Goal: Task Accomplishment & Management: Complete application form

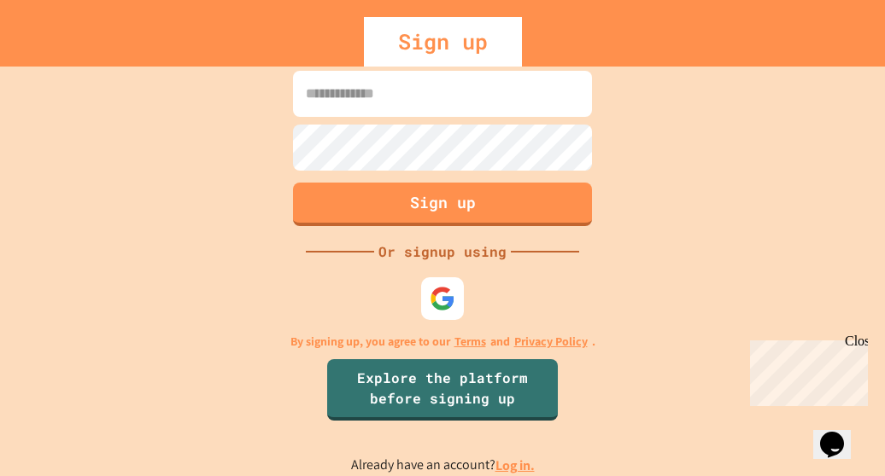
click at [471, 93] on input at bounding box center [442, 94] width 299 height 46
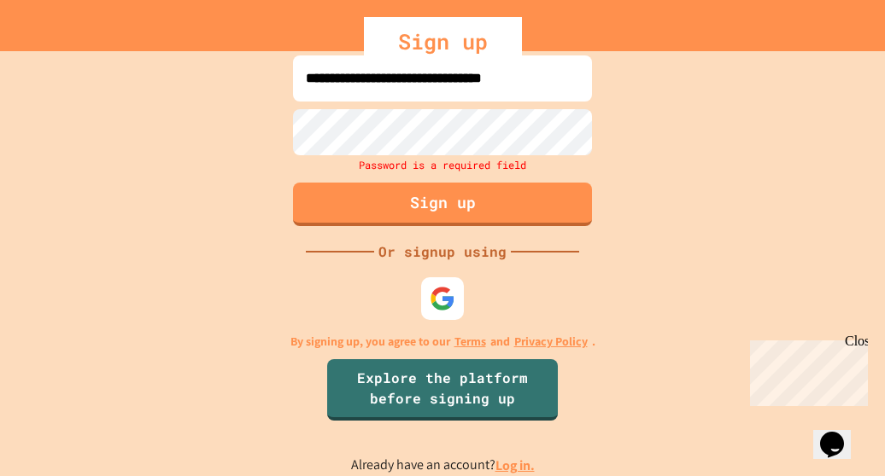
drag, startPoint x: 470, startPoint y: 90, endPoint x: 412, endPoint y: 71, distance: 61.8
click at [412, 71] on input "**********" at bounding box center [442, 79] width 299 height 46
drag, startPoint x: 302, startPoint y: 76, endPoint x: 618, endPoint y: 110, distance: 317.8
click at [618, 110] on div "**********" at bounding box center [442, 263] width 885 height 425
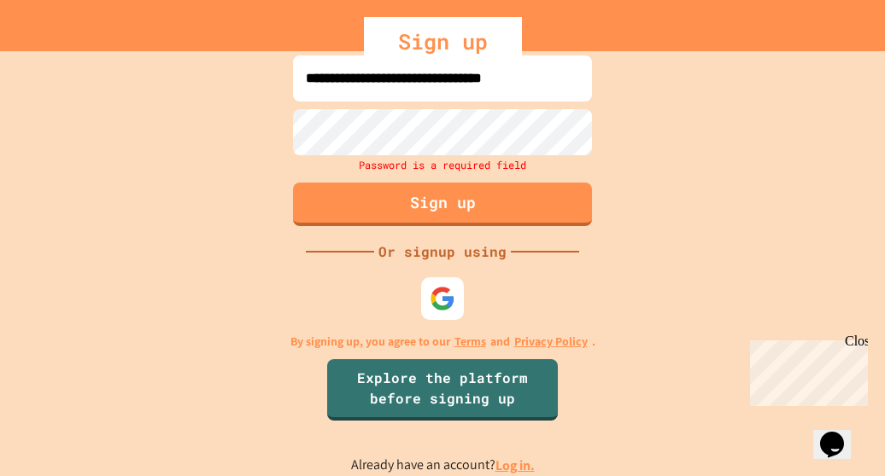
type input "*"
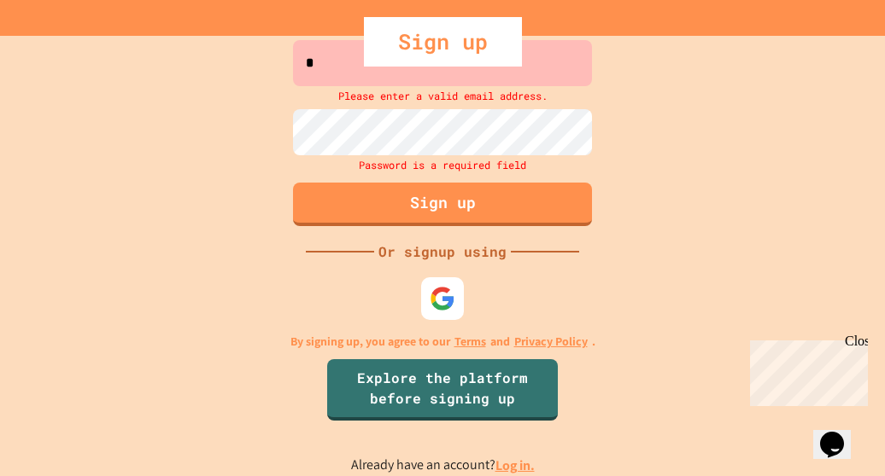
scroll to position [0, 0]
click at [407, 76] on input at bounding box center [442, 63] width 299 height 46
drag, startPoint x: 381, startPoint y: 57, endPoint x: 316, endPoint y: 62, distance: 65.1
click at [316, 62] on div "Sign up" at bounding box center [442, 42] width 885 height 50
click at [322, 59] on div "Sign up" at bounding box center [442, 42] width 885 height 50
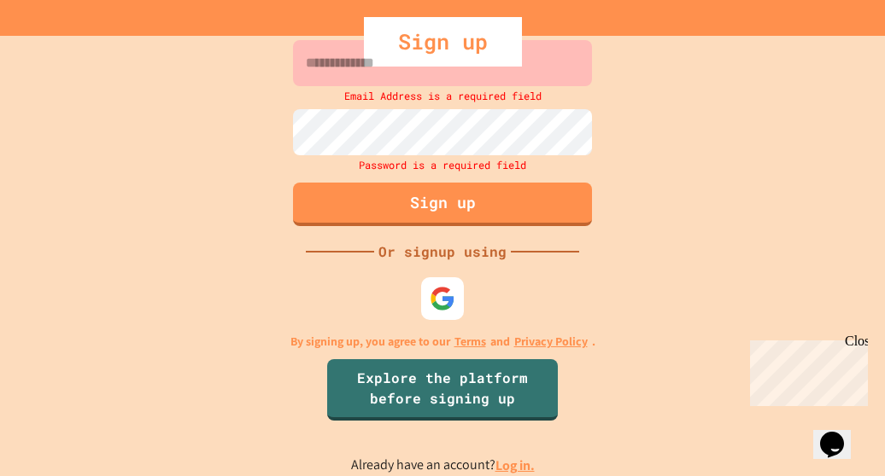
click at [328, 61] on div "Sign up" at bounding box center [442, 42] width 885 height 50
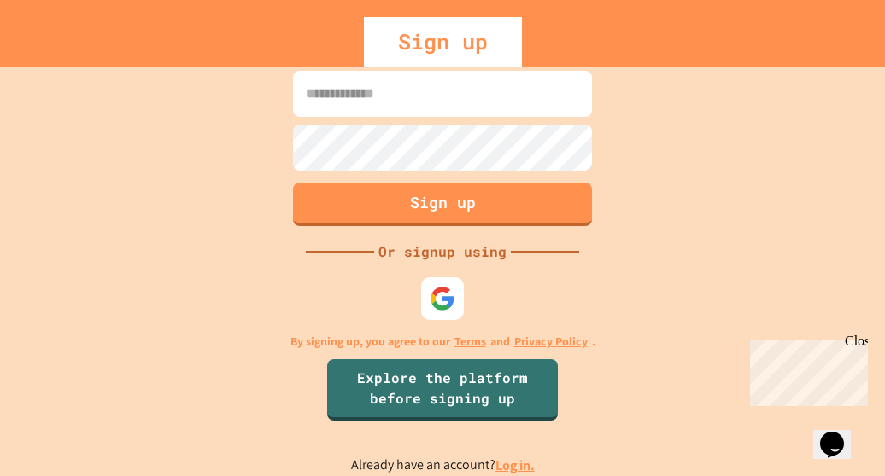
click at [472, 114] on input at bounding box center [442, 94] width 299 height 46
type input "**********"
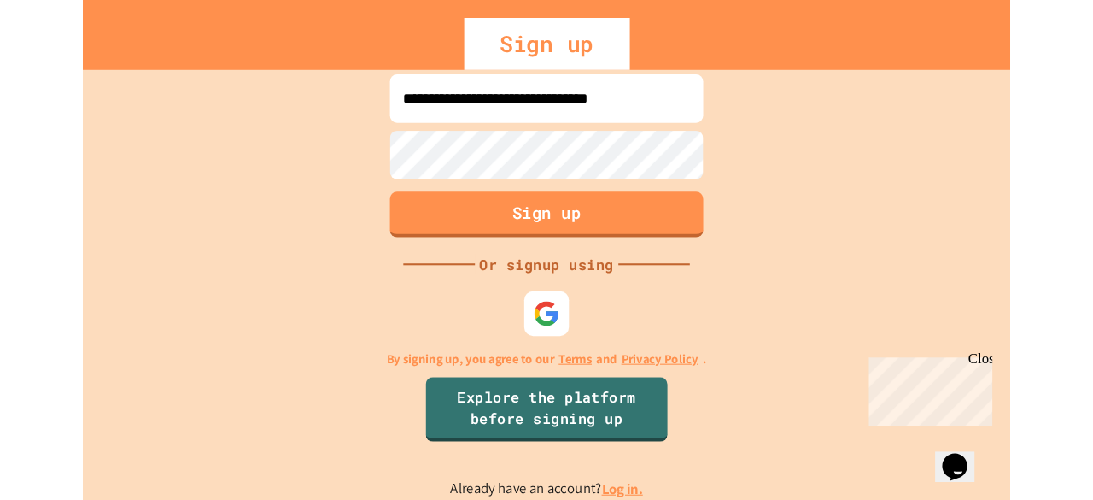
scroll to position [0, 0]
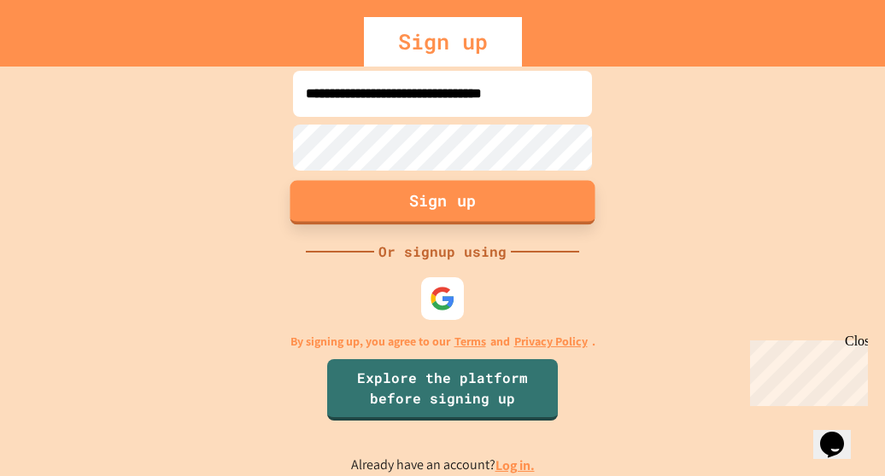
click at [336, 186] on button "Sign up" at bounding box center [442, 202] width 305 height 44
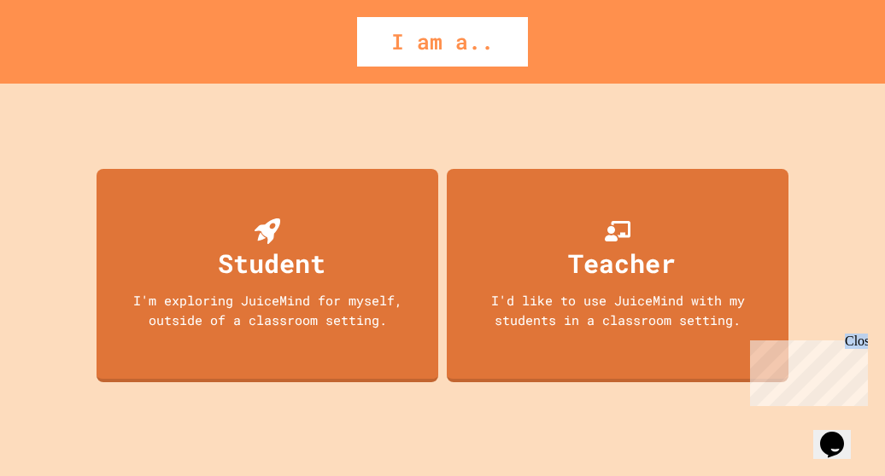
drag, startPoint x: 859, startPoint y: 373, endPoint x: 856, endPoint y: 324, distance: 49.6
click html "Chat with us now! Close"
click at [856, 345] on div "Close" at bounding box center [854, 344] width 21 height 21
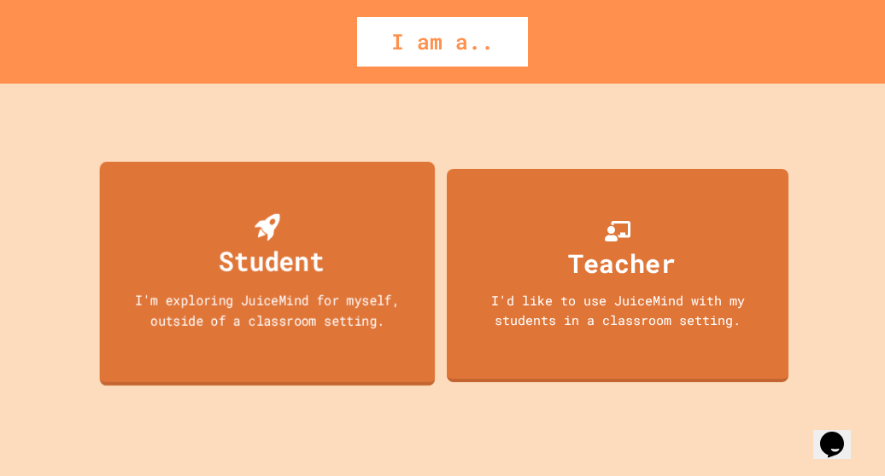
click at [278, 248] on div "Student" at bounding box center [272, 261] width 106 height 40
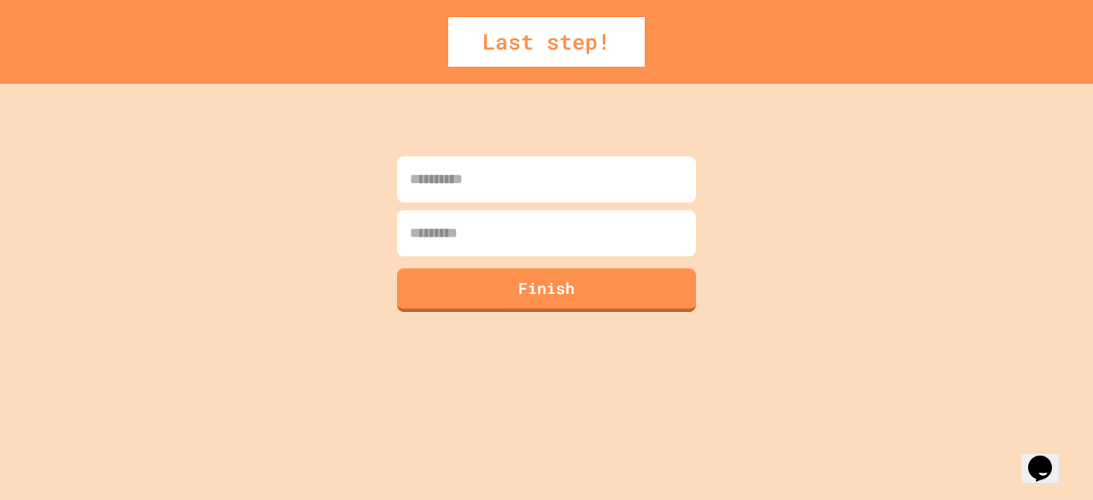
click at [532, 171] on input at bounding box center [546, 179] width 299 height 46
type input "******"
click at [449, 236] on input at bounding box center [546, 233] width 299 height 46
type input "*******"
click at [576, 285] on button "Finish" at bounding box center [546, 288] width 305 height 44
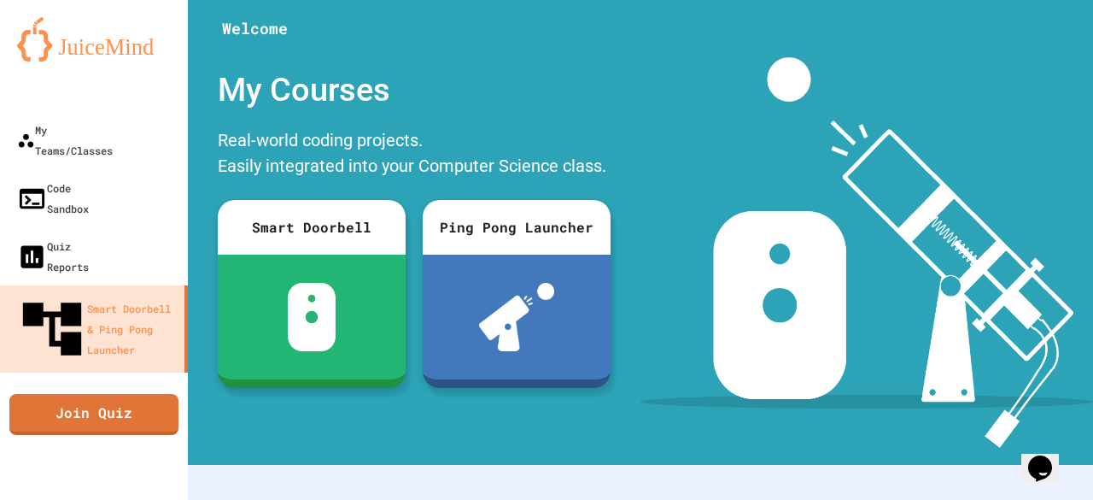
click at [738, 52] on div "Welcome" at bounding box center [640, 28] width 905 height 57
click at [884, 42] on button "My Account" at bounding box center [1042, 42] width 0 height 0
click at [726, 476] on div at bounding box center [546, 500] width 1093 height 0
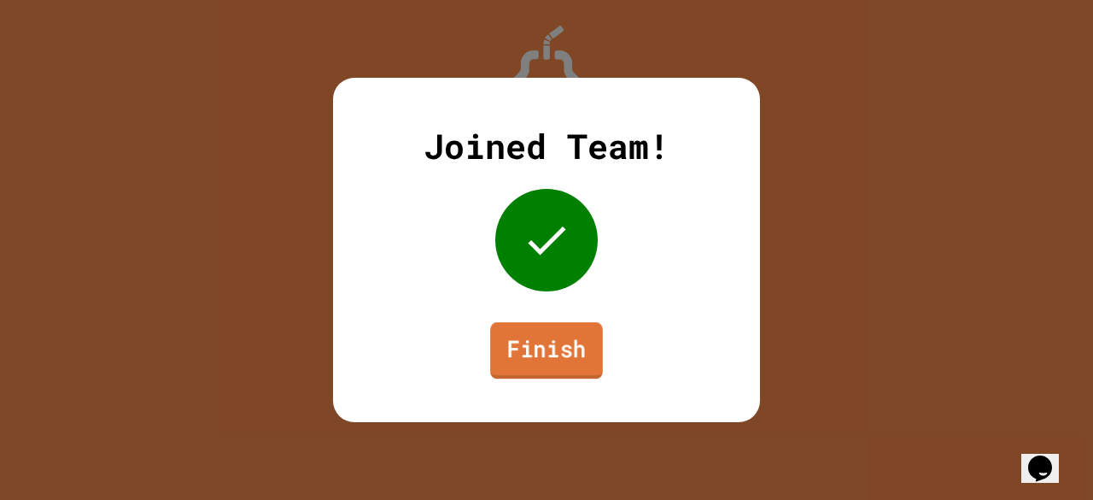
click at [529, 367] on link "Finish" at bounding box center [546, 350] width 113 height 56
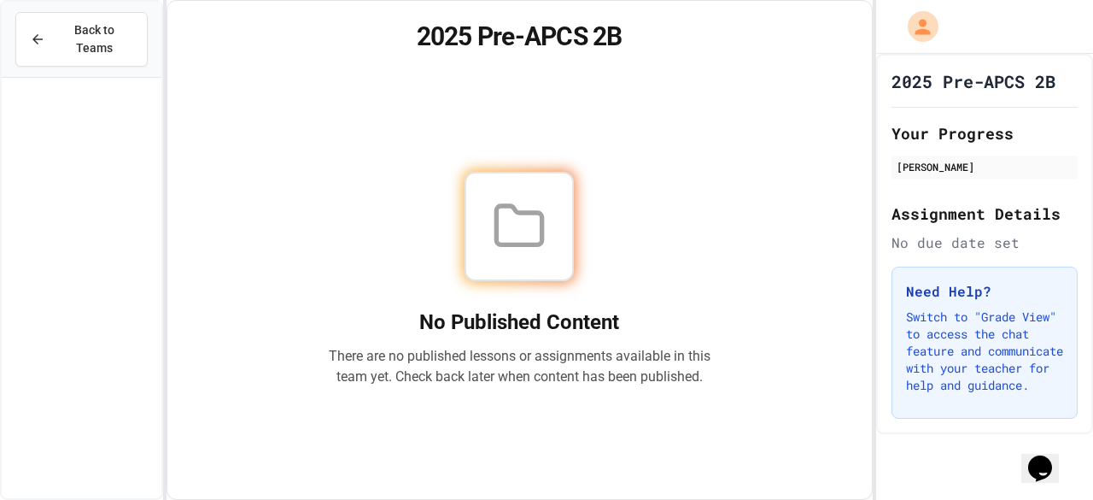
click at [536, 193] on div at bounding box center [519, 226] width 109 height 109
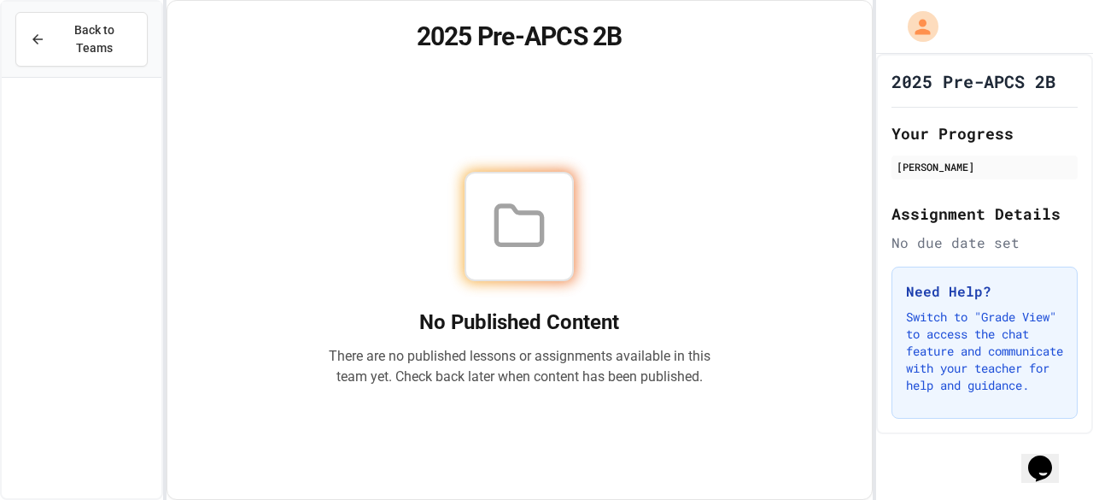
drag, startPoint x: 536, startPoint y: 193, endPoint x: 325, endPoint y: 258, distance: 220.7
click at [325, 258] on div "No Published Content There are no published lessons or assignments available in…" at bounding box center [519, 278] width 663 height 399
drag, startPoint x: 325, startPoint y: 258, endPoint x: 162, endPoint y: 202, distance: 172.3
click at [154, 143] on div "Back to Teams 2025 Pre-APCS 2B No Published Content There are no published less…" at bounding box center [546, 250] width 1093 height 500
click at [256, 313] on div "No Published Content There are no published lessons or assignments available in…" at bounding box center [518, 278] width 668 height 399
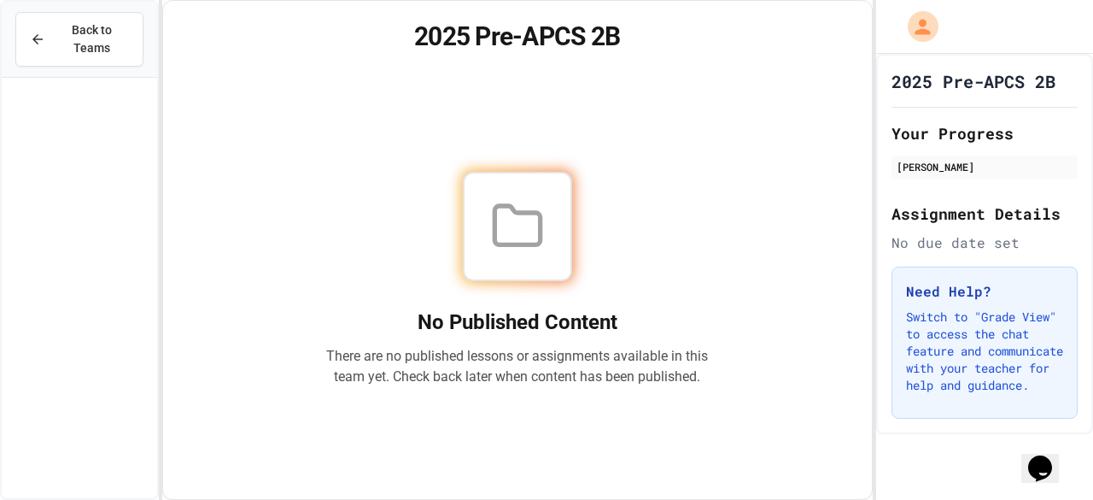
click at [323, 266] on div "No Published Content There are no published lessons or assignments available in…" at bounding box center [518, 278] width 668 height 399
click at [387, 328] on h2 "No Published Content" at bounding box center [517, 321] width 383 height 27
